Goal: Task Accomplishment & Management: Manage account settings

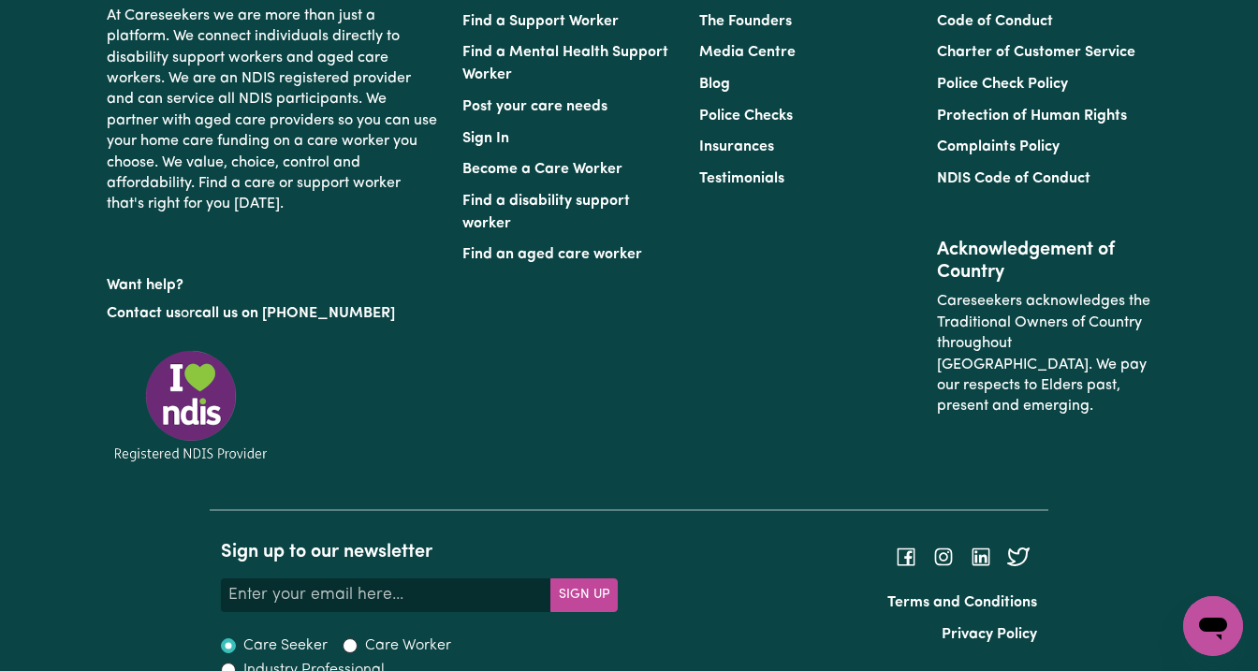
scroll to position [8892, 0]
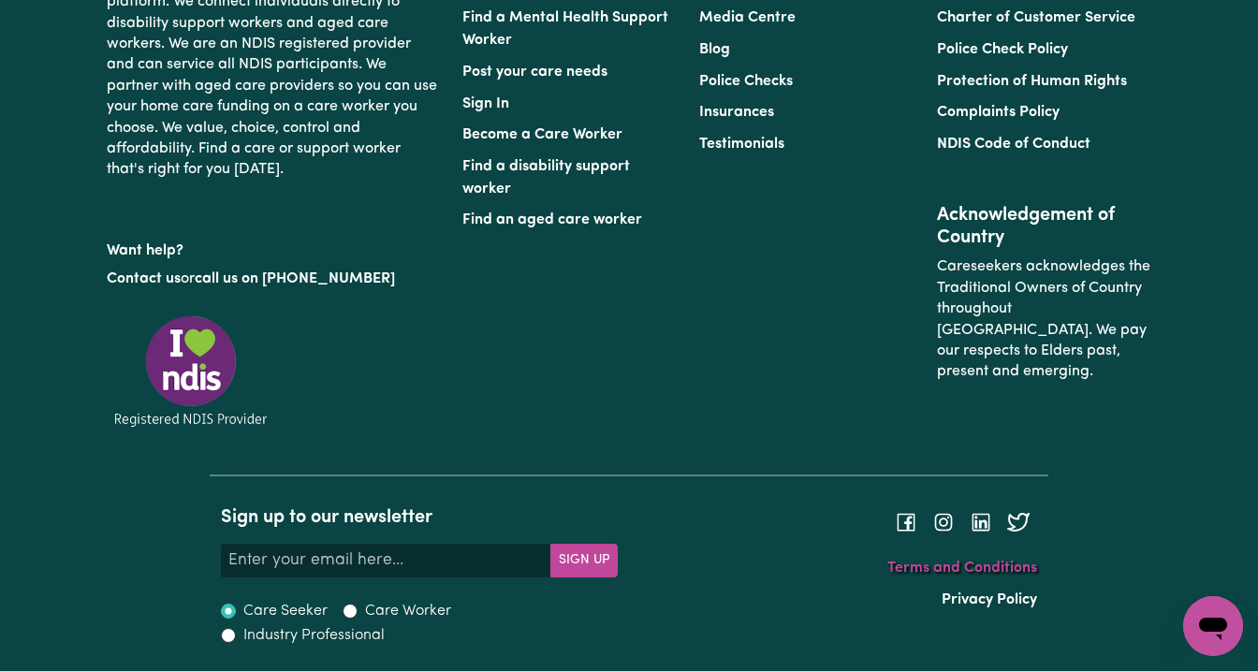
click at [947, 571] on link "Terms and Conditions" at bounding box center [963, 568] width 150 height 15
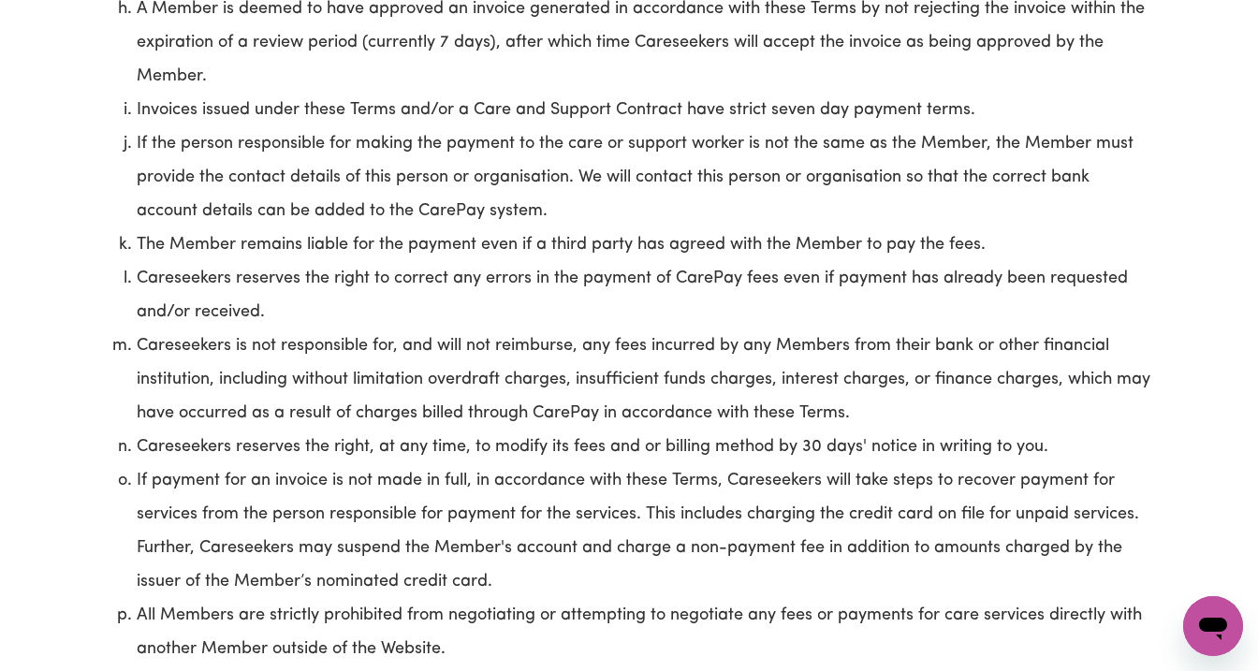
scroll to position [7787, 0]
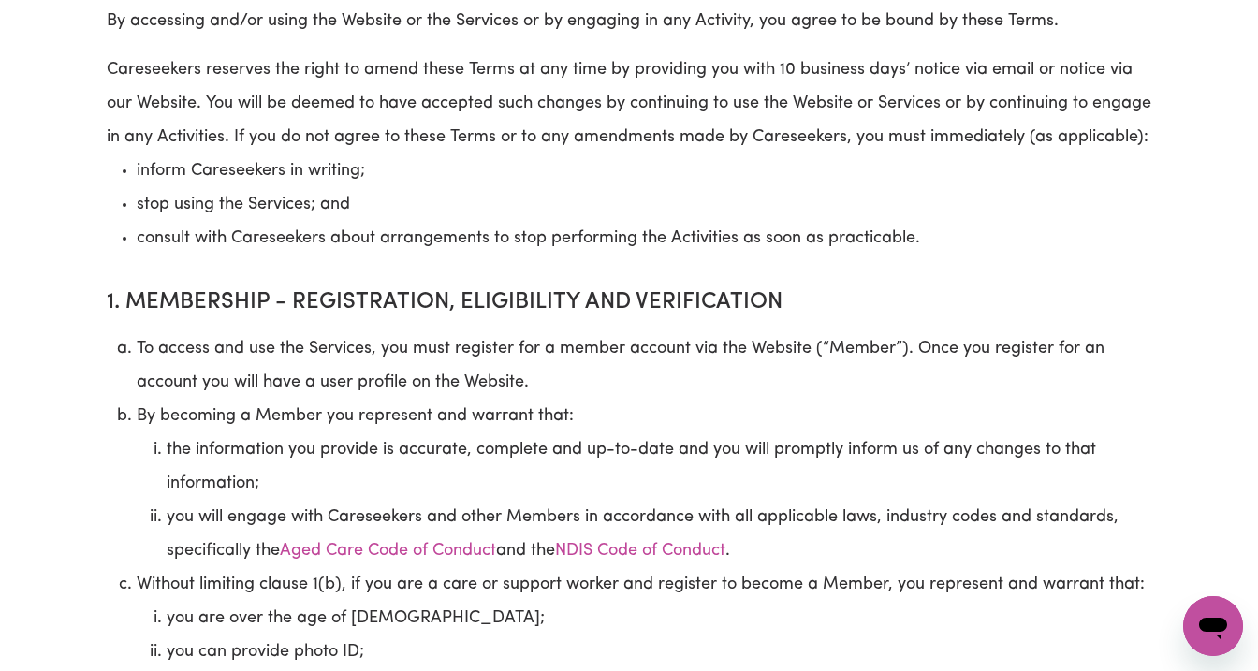
scroll to position [7893, 0]
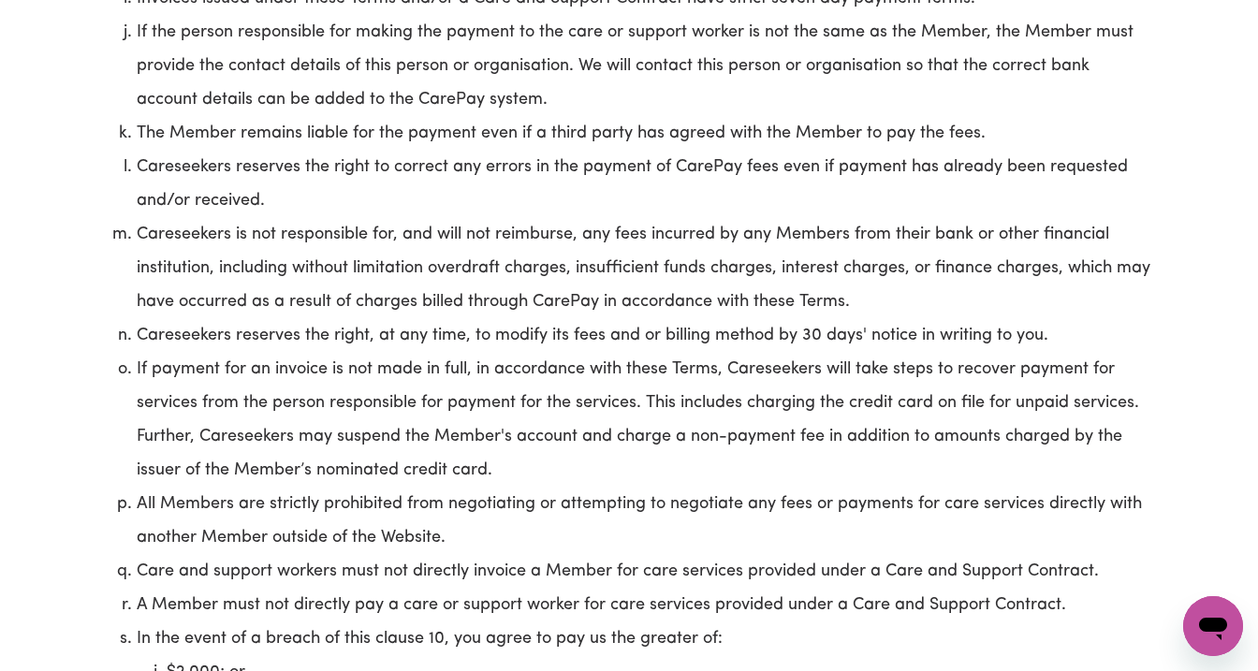
click at [968, 324] on li "Careseekers reserves the right, at any time, to modify its fees and or billing …" at bounding box center [644, 336] width 1015 height 34
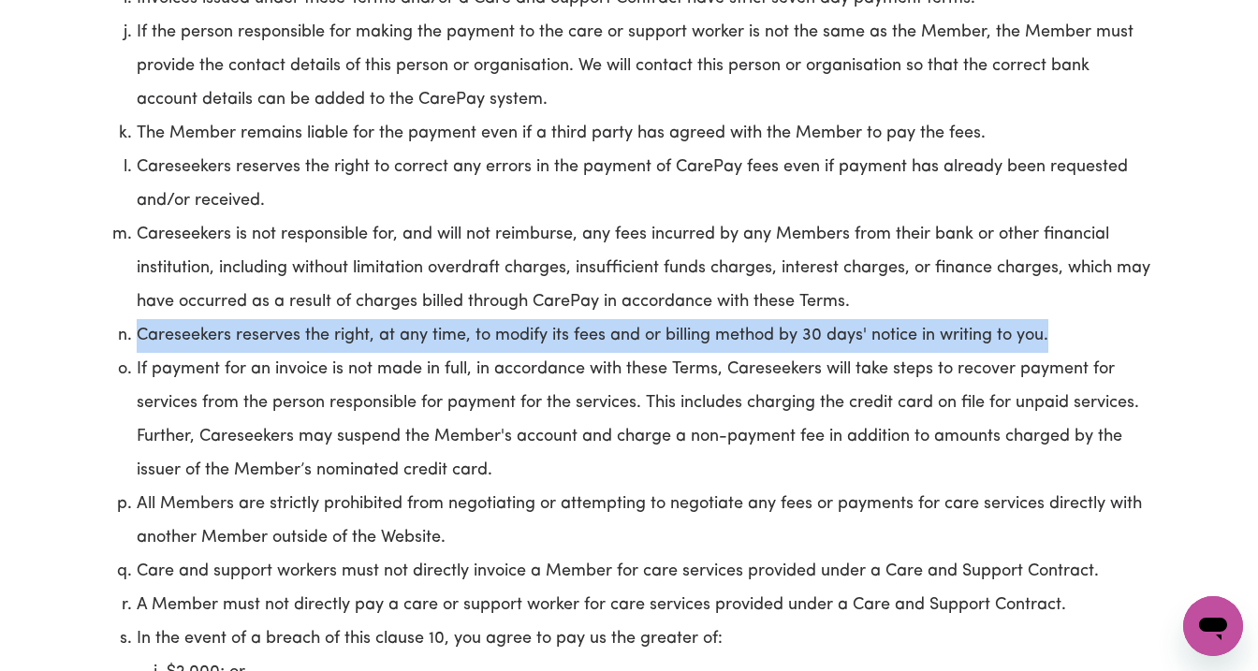
drag, startPoint x: 1052, startPoint y: 333, endPoint x: 138, endPoint y: 340, distance: 914.7
click at [138, 340] on li "Careseekers reserves the right, at any time, to modify its fees and or billing …" at bounding box center [644, 336] width 1015 height 34
copy li "Careseekers reserves the right, at any time, to modify its fees and or billing …"
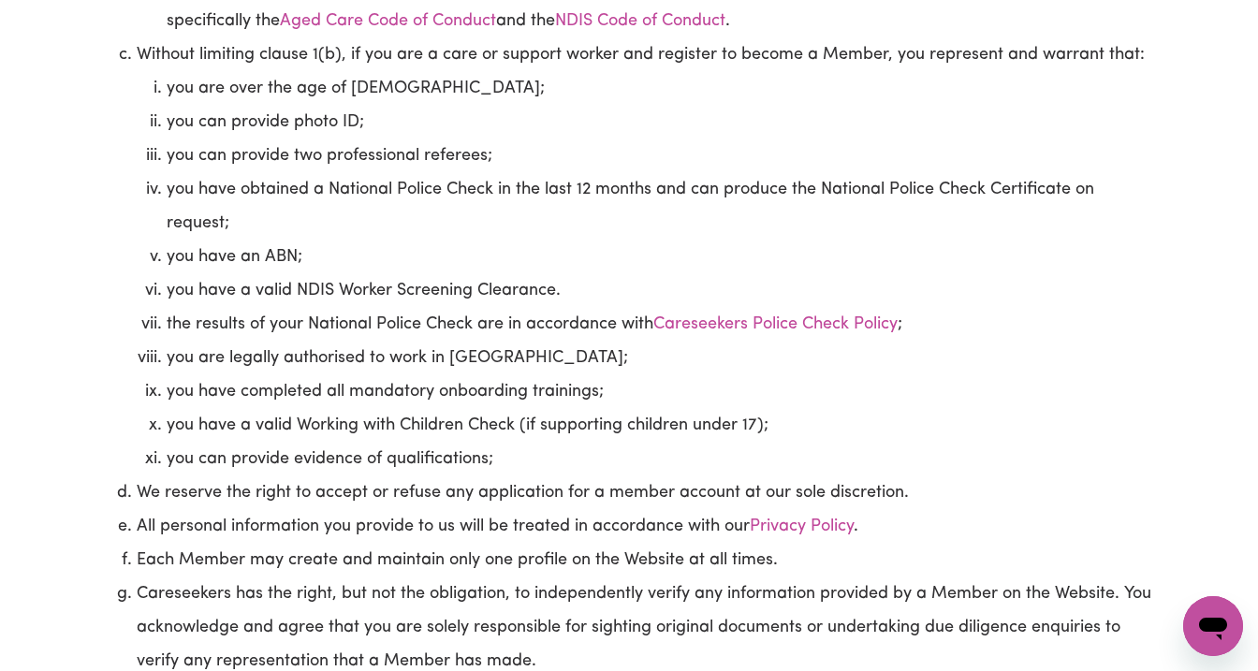
scroll to position [0, 0]
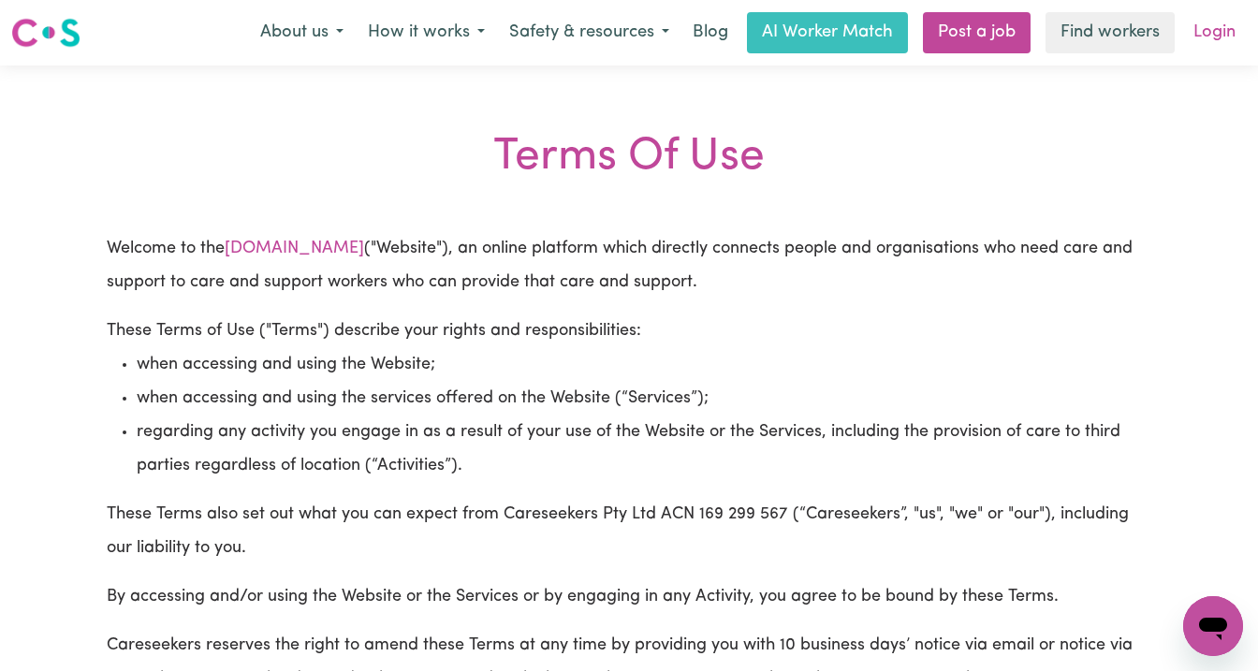
click at [1226, 30] on link "Login" at bounding box center [1214, 32] width 65 height 41
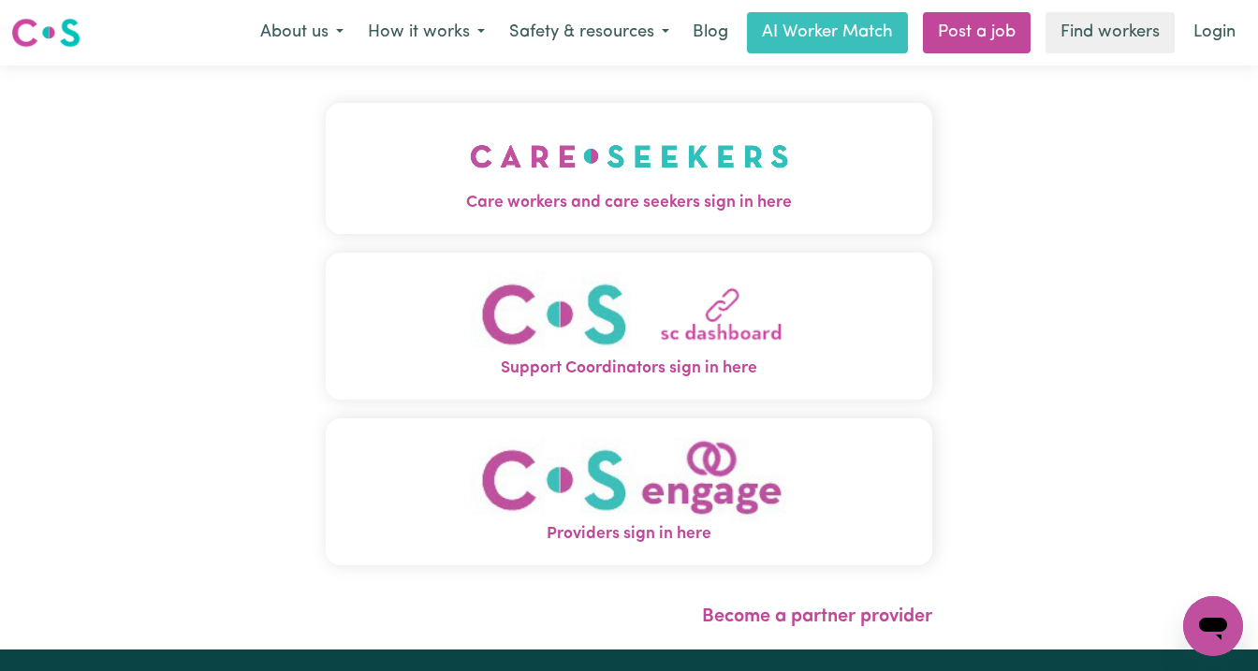
click at [688, 190] on img "Care workers and care seekers sign in here" at bounding box center [629, 156] width 319 height 69
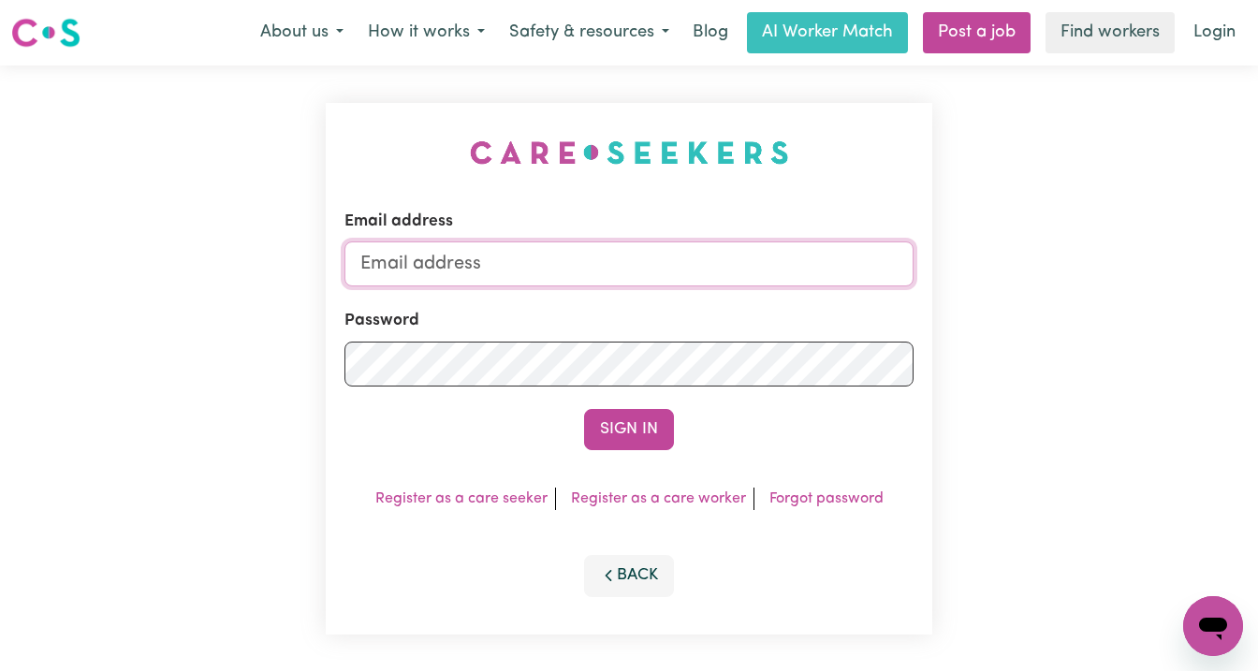
click at [614, 268] on input "Email address" at bounding box center [629, 264] width 569 height 45
type input "superuser~geoffdixon@careseekers.com.au"
click at [584, 409] on button "Sign In" at bounding box center [629, 429] width 90 height 41
